Goal: Information Seeking & Learning: Learn about a topic

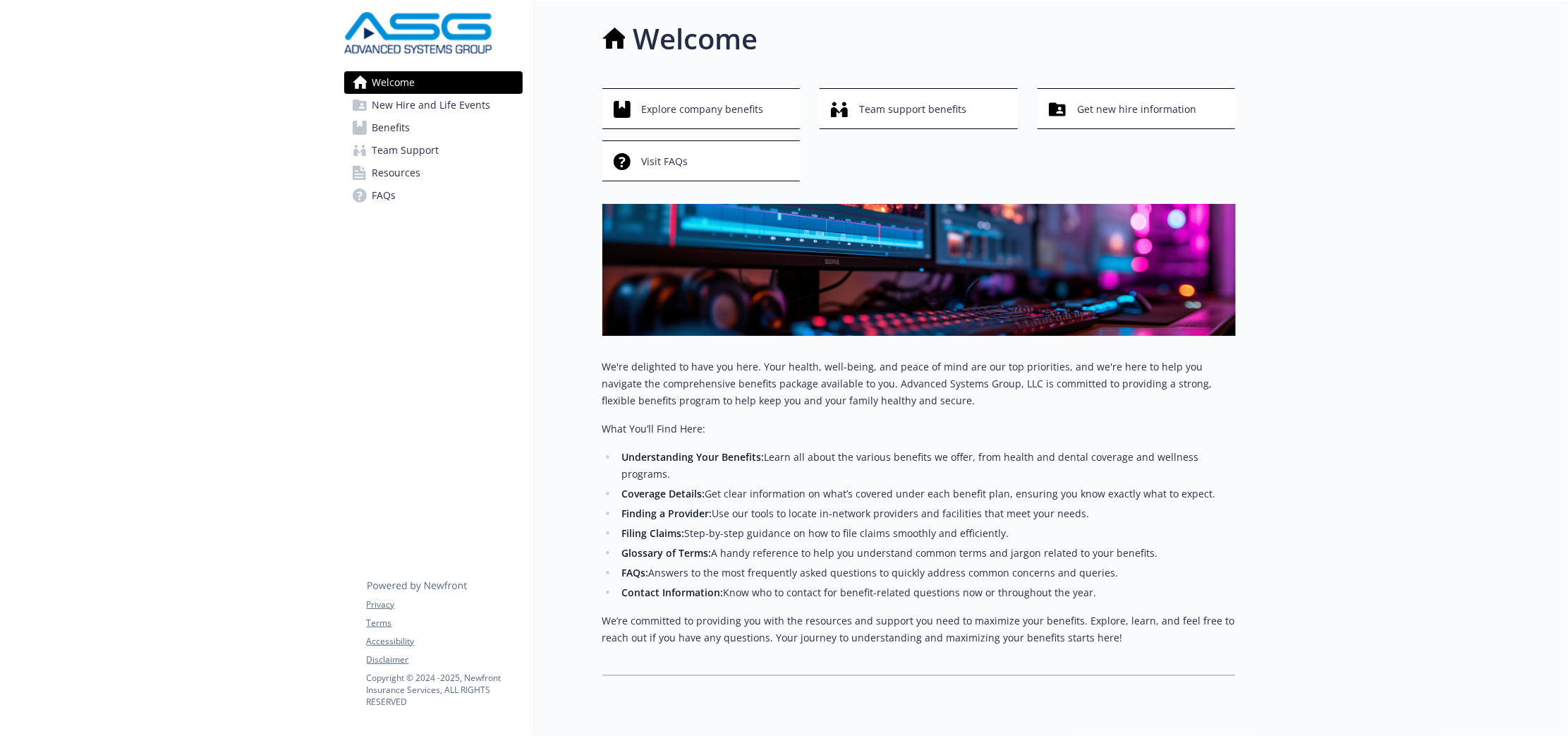
click at [404, 130] on span "Benefits" at bounding box center [391, 127] width 38 height 22
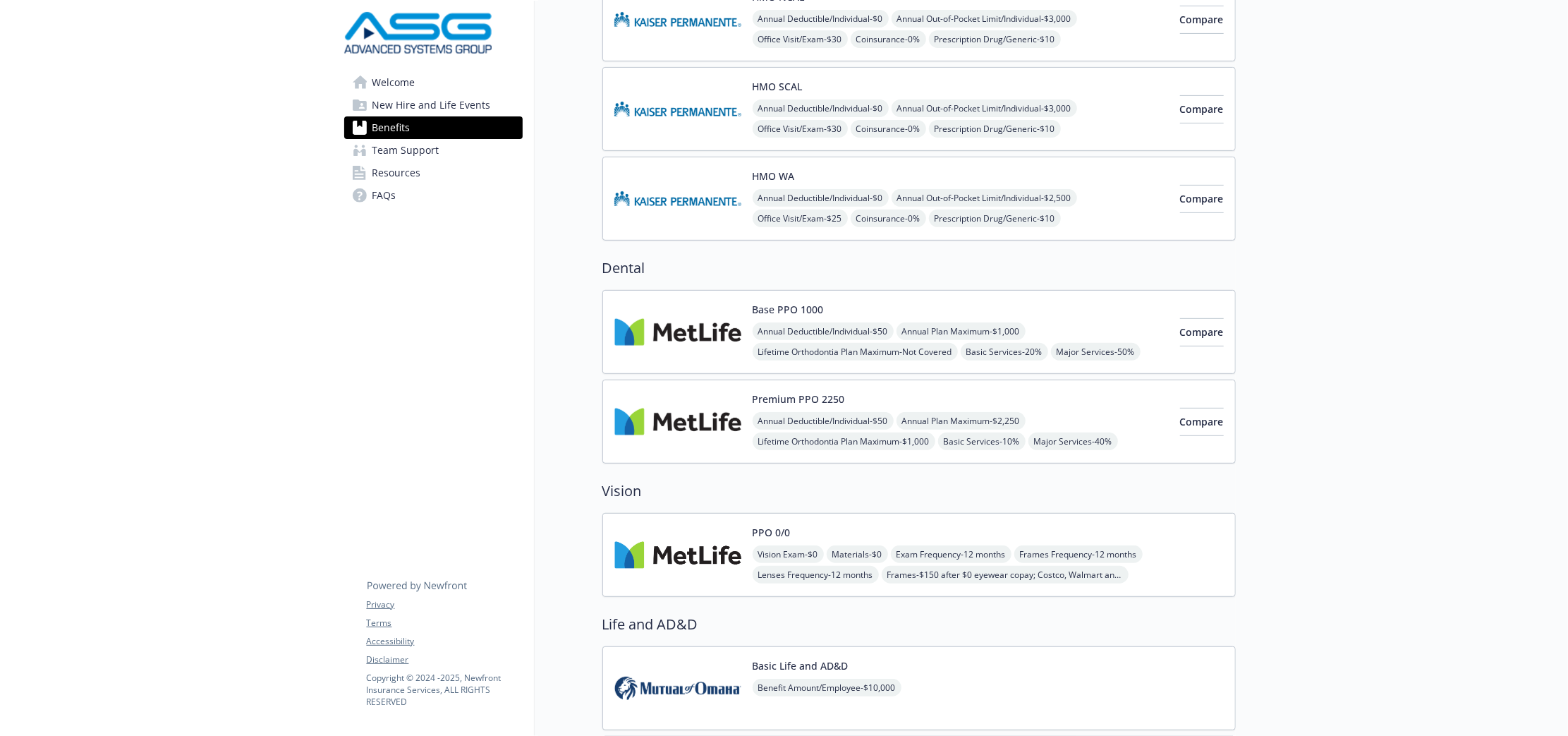
scroll to position [441, 0]
